Goal: Check status: Check status

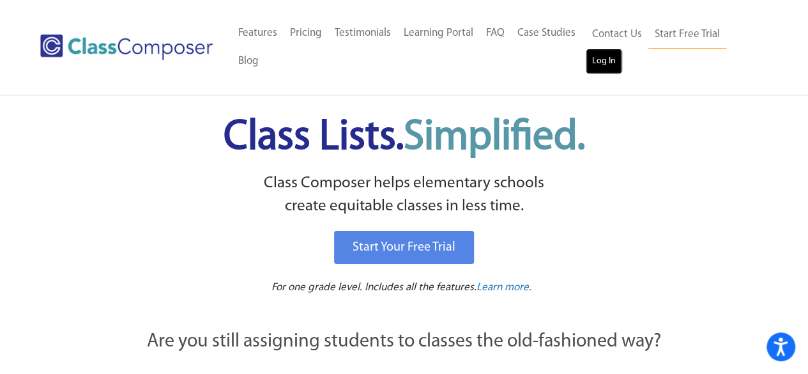
click at [611, 65] on link "Log In" at bounding box center [604, 62] width 36 height 26
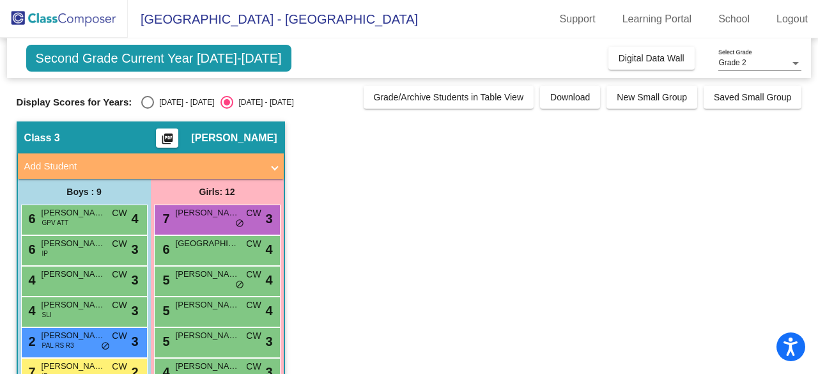
click at [148, 102] on div "Select an option" at bounding box center [147, 102] width 13 height 13
click at [148, 109] on input "[DATE] - [DATE]" at bounding box center [147, 109] width 1 height 1
radio input "true"
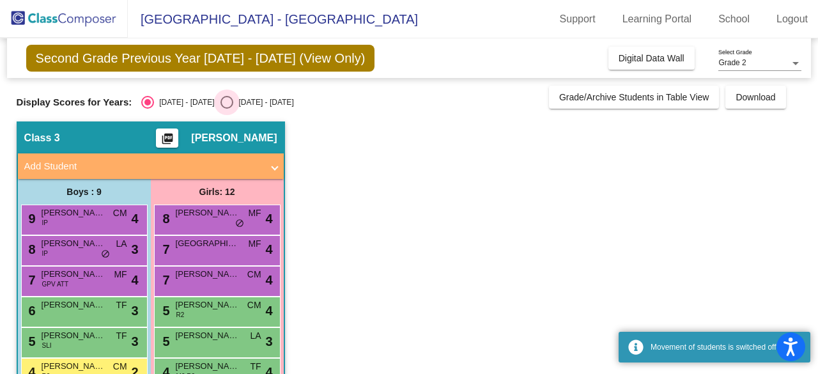
click at [220, 98] on div "Select an option" at bounding box center [226, 102] width 13 height 13
click at [226, 109] on input "[DATE] - [DATE]" at bounding box center [226, 109] width 1 height 1
radio input "true"
